Goal: Information Seeking & Learning: Learn about a topic

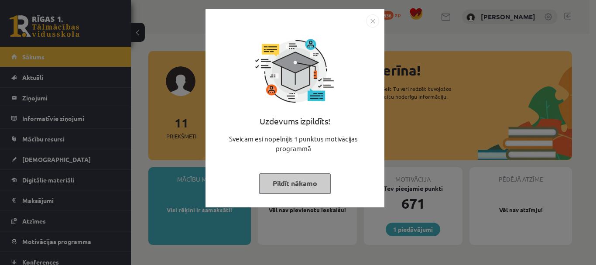
click at [319, 184] on button "Pildīt nākamo" at bounding box center [295, 183] width 72 height 20
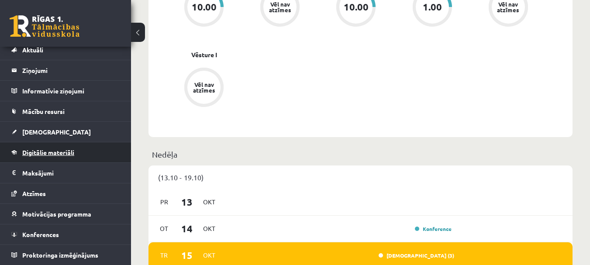
scroll to position [436, 0]
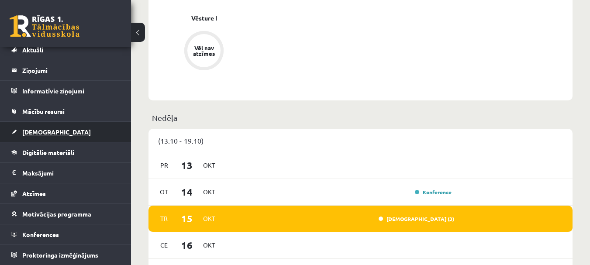
click at [58, 132] on link "[DEMOGRAPHIC_DATA]" at bounding box center [65, 132] width 109 height 20
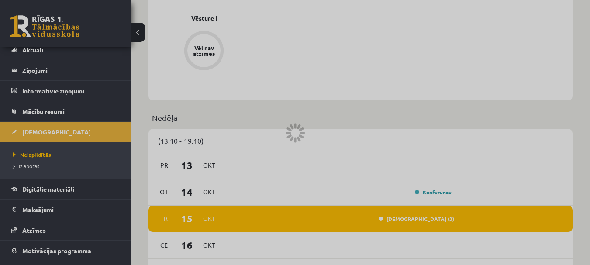
click at [45, 129] on div at bounding box center [295, 132] width 590 height 265
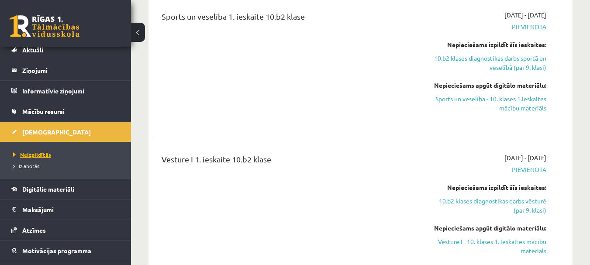
click at [40, 152] on span "Neizpildītās" at bounding box center [32, 154] width 38 height 7
click at [45, 152] on span "Neizpildītās" at bounding box center [32, 154] width 38 height 7
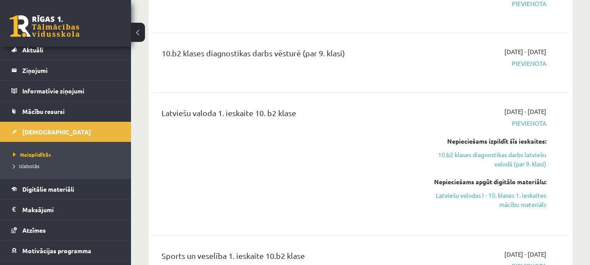
scroll to position [218, 0]
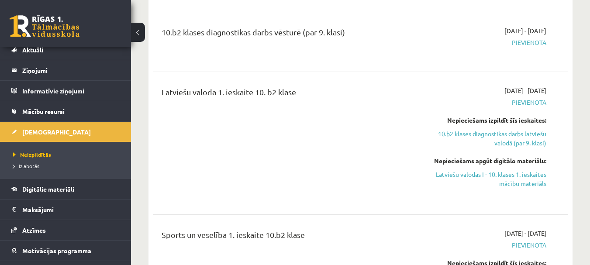
click at [507, 136] on link "10.b2 klases diagnostikas darbs latviešu valodā (par 9. klasi)" at bounding box center [486, 138] width 120 height 18
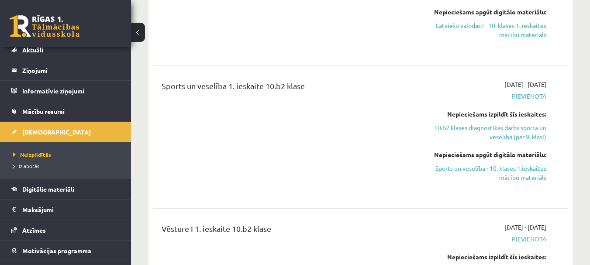
scroll to position [378, 0]
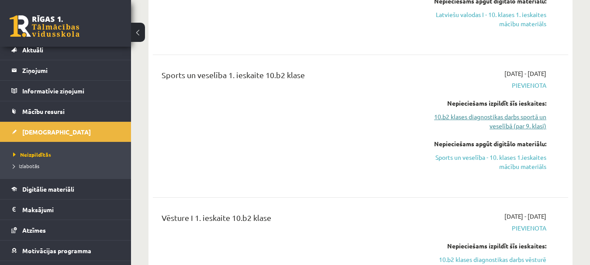
click at [499, 117] on link "10.b2 klases diagnostikas darbs sportā un veselībā (par 9. klasi)" at bounding box center [486, 121] width 120 height 18
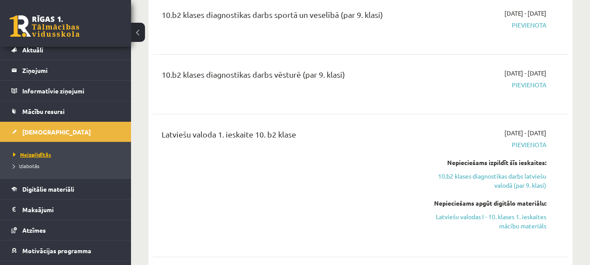
click at [37, 152] on span "Neizpildītās" at bounding box center [32, 154] width 38 height 7
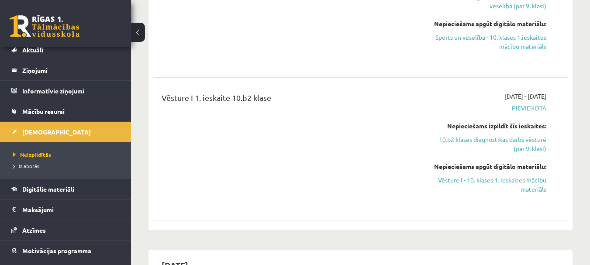
scroll to position [524, 0]
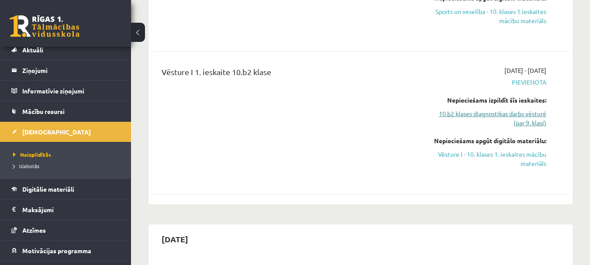
click at [529, 117] on link "10.b2 klases diagnostikas darbs vēsturē (par 9. klasi)" at bounding box center [486, 118] width 120 height 18
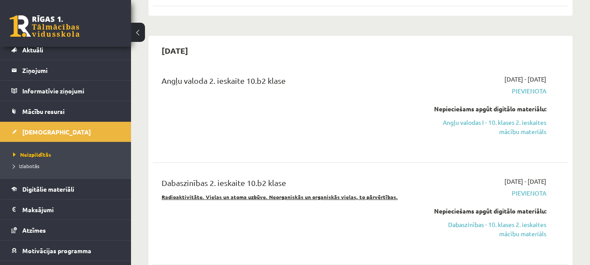
scroll to position [716, 0]
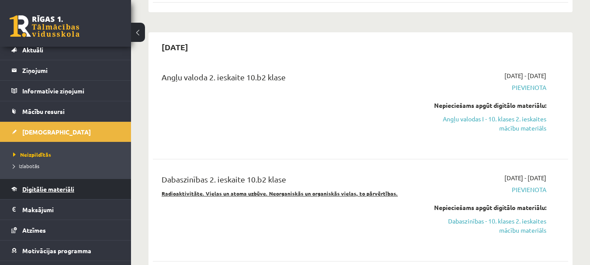
click at [60, 188] on span "Digitālie materiāli" at bounding box center [48, 189] width 52 height 8
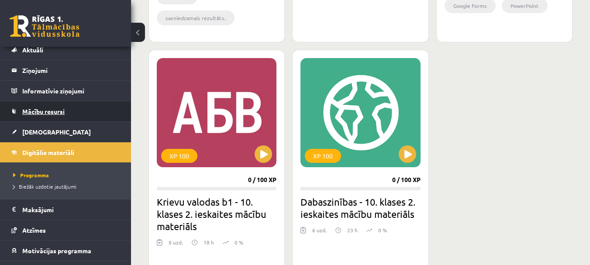
click at [62, 106] on link "Mācību resursi" at bounding box center [65, 111] width 109 height 20
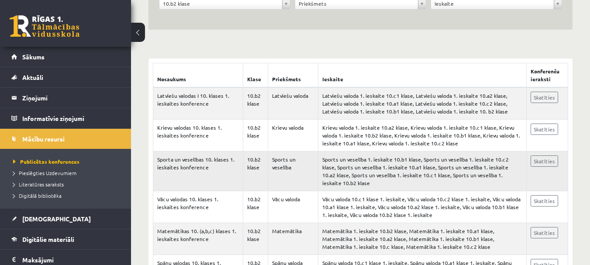
scroll to position [131, 0]
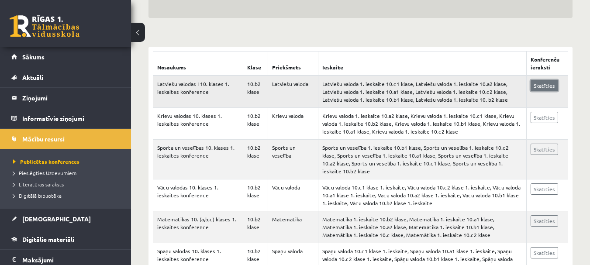
click at [542, 86] on link "Skatīties" at bounding box center [543, 85] width 27 height 11
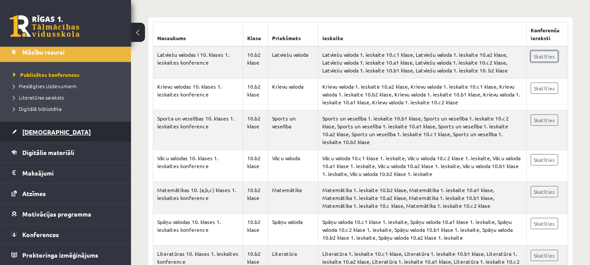
scroll to position [175, 0]
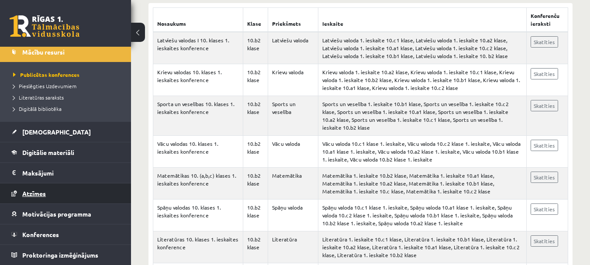
click at [41, 191] on span "Atzīmes" at bounding box center [34, 193] width 24 height 8
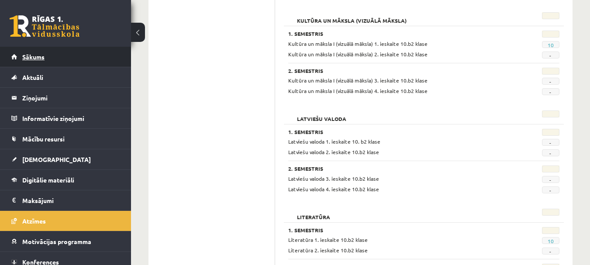
click at [40, 54] on span "Sākums" at bounding box center [33, 57] width 22 height 8
